Goal: Find specific page/section: Find specific page/section

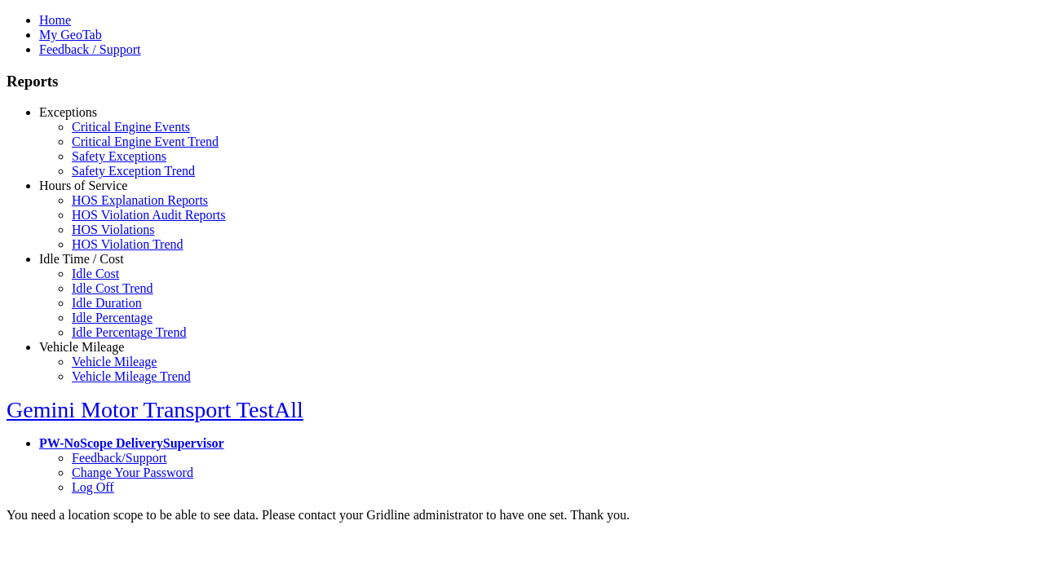
click at [94, 119] on link "Exceptions" at bounding box center [68, 112] width 58 height 14
click at [106, 163] on link "Safety Exceptions" at bounding box center [119, 156] width 95 height 14
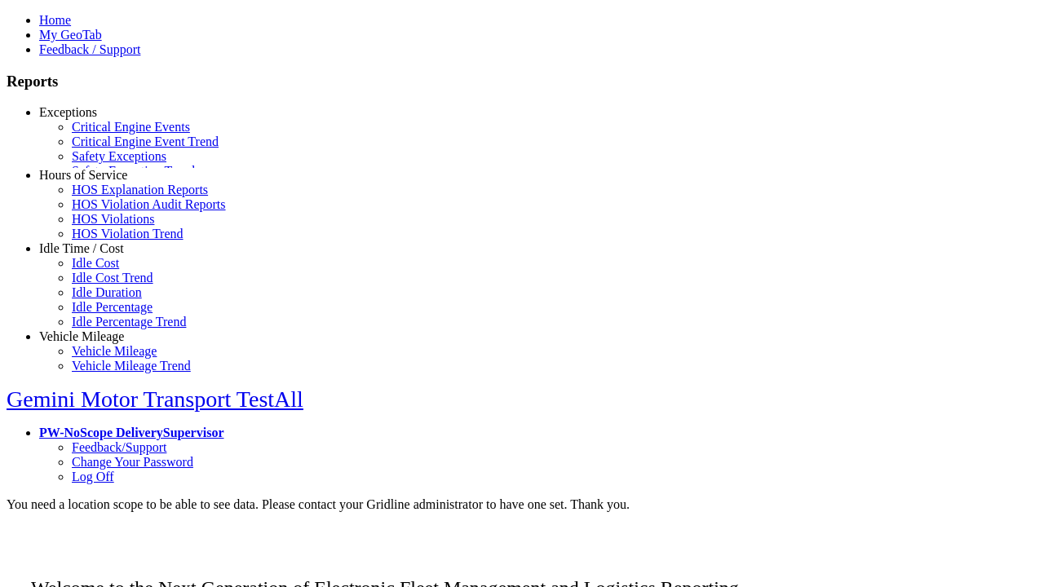
scroll to position [47, 0]
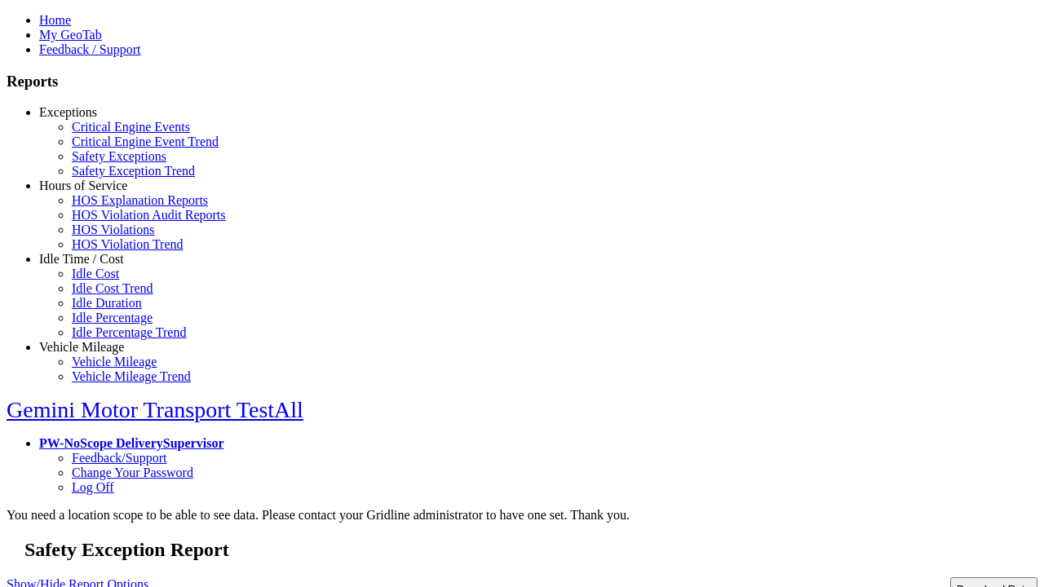
type input "**********"
